Goal: Information Seeking & Learning: Learn about a topic

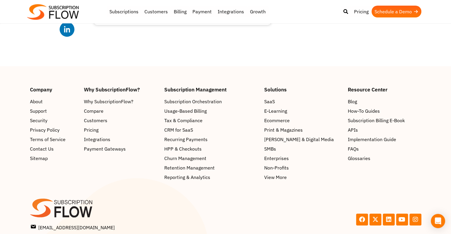
scroll to position [2815, 0]
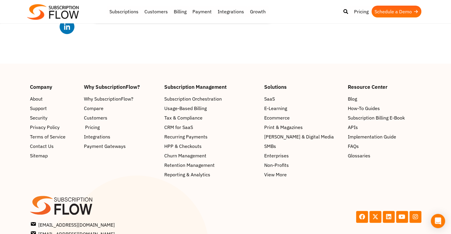
click at [96, 124] on span "Pricing" at bounding box center [92, 127] width 15 height 7
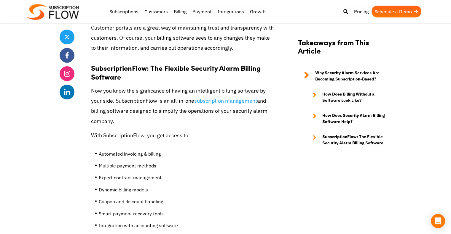
scroll to position [2377, 0]
